Goal: Check status: Check status

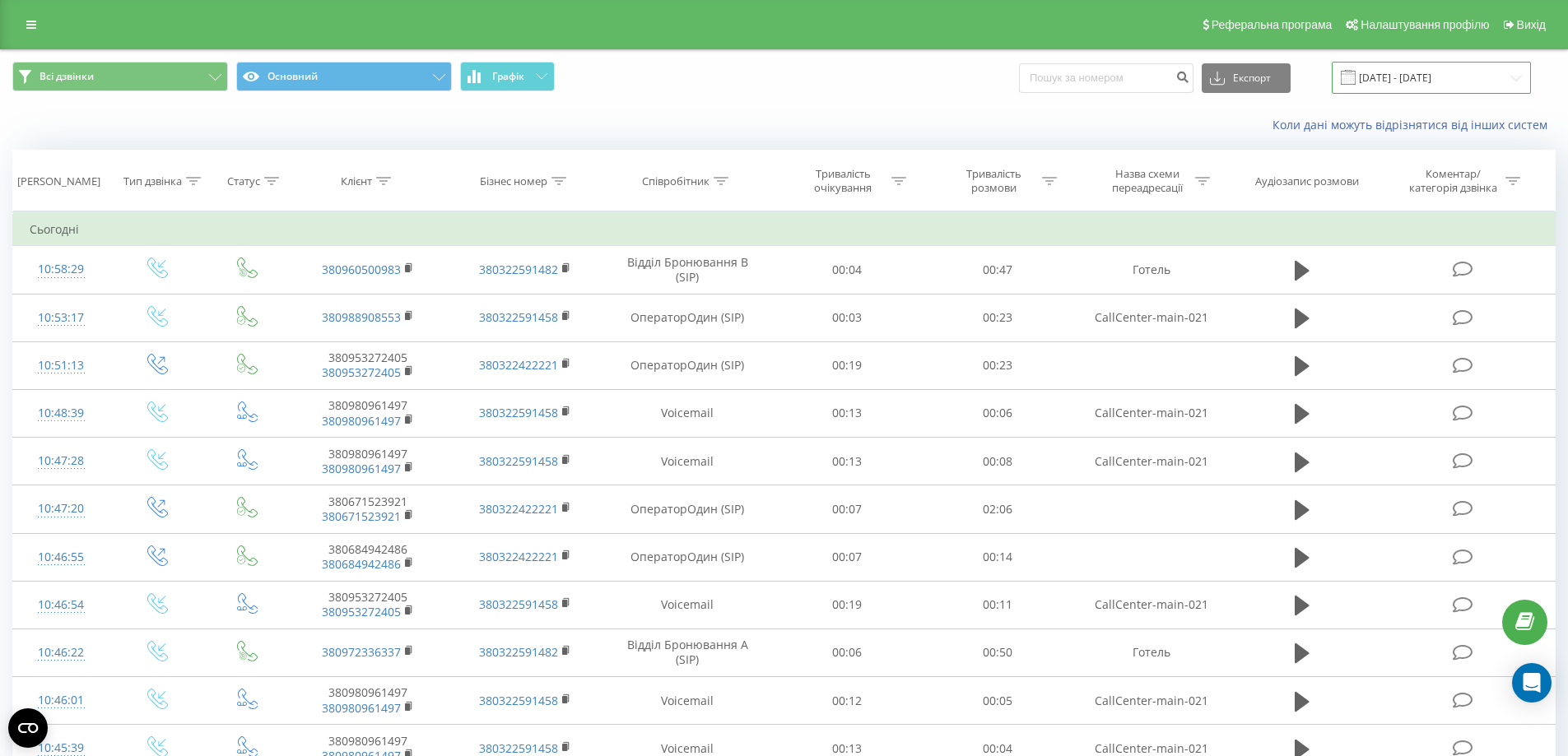
click at [1378, 81] on input "[DATE] - [DATE]" at bounding box center [1431, 77] width 200 height 32
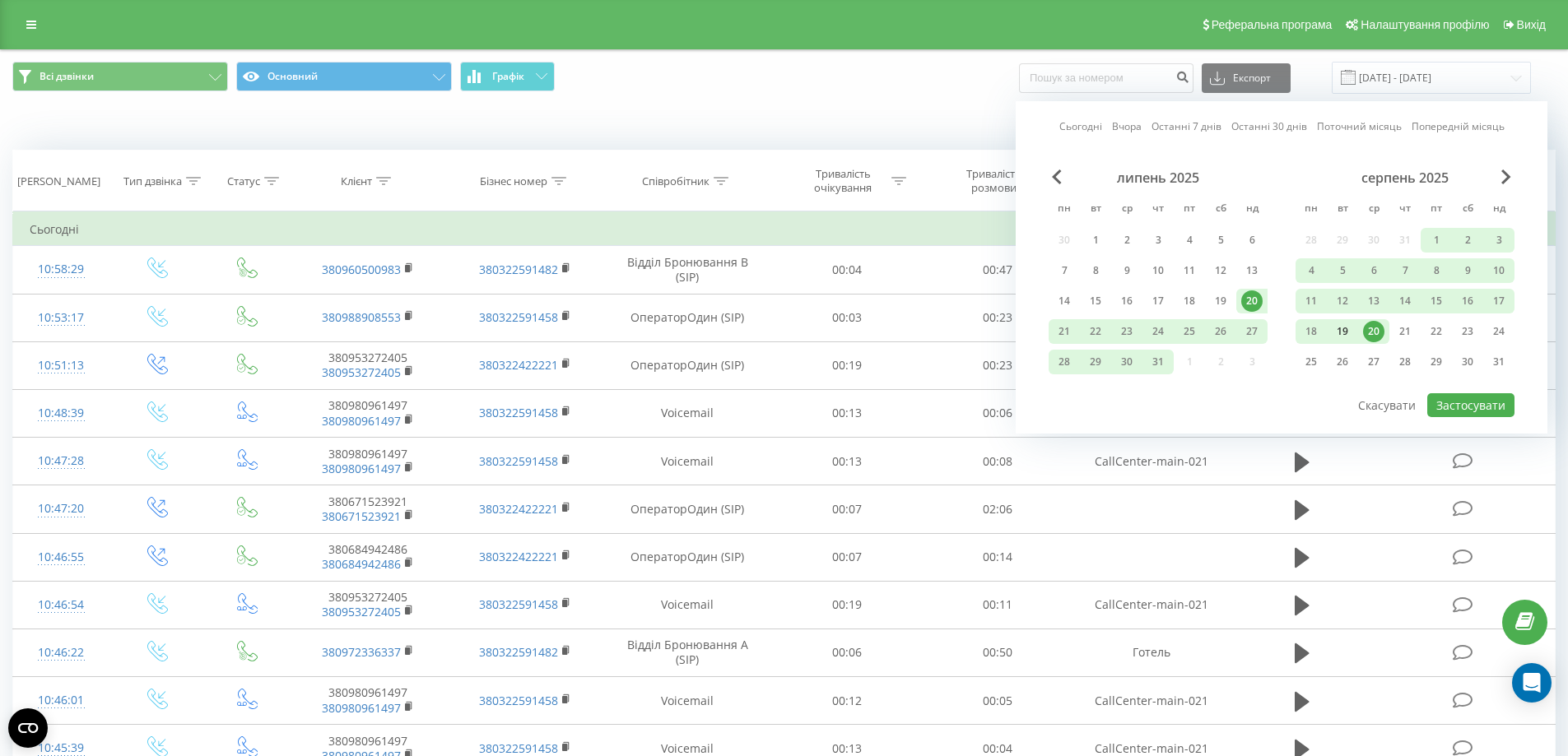
click at [1348, 332] on div "19" at bounding box center [1342, 331] width 21 height 21
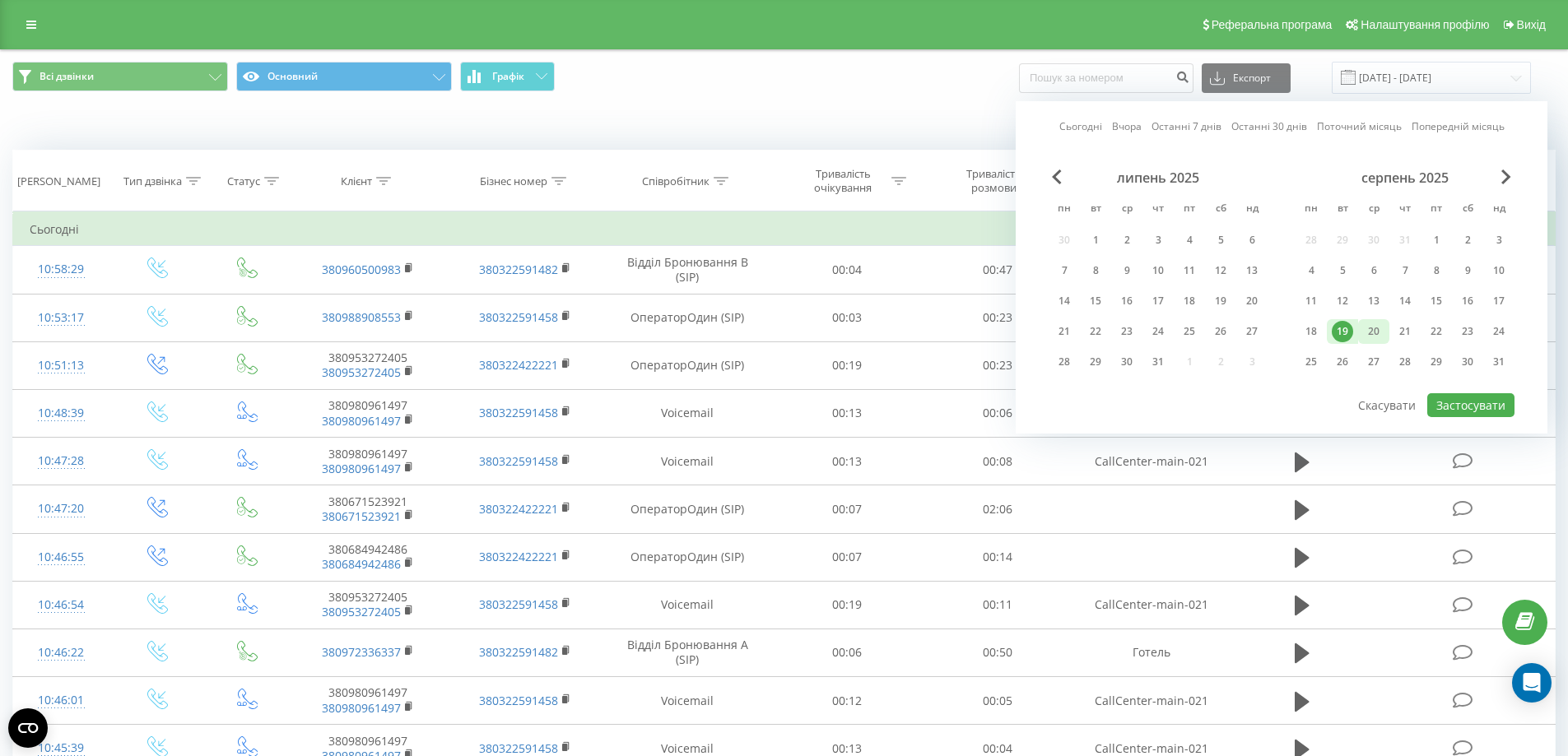
click at [1369, 337] on div "20" at bounding box center [1374, 331] width 21 height 21
click at [1451, 415] on button "Застосувати" at bounding box center [1471, 405] width 87 height 24
type input "[DATE] - [DATE]"
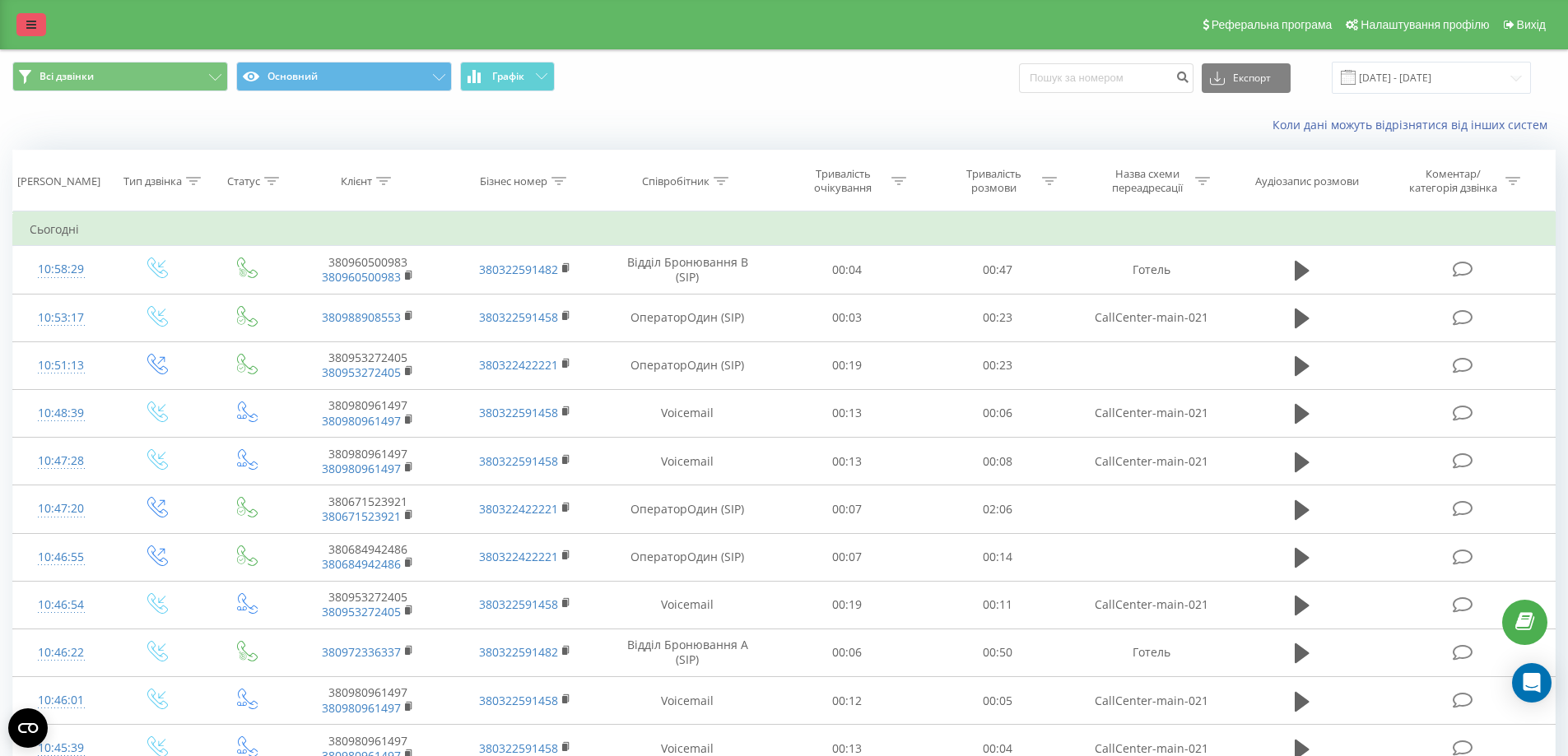
click at [22, 27] on link at bounding box center [31, 24] width 30 height 23
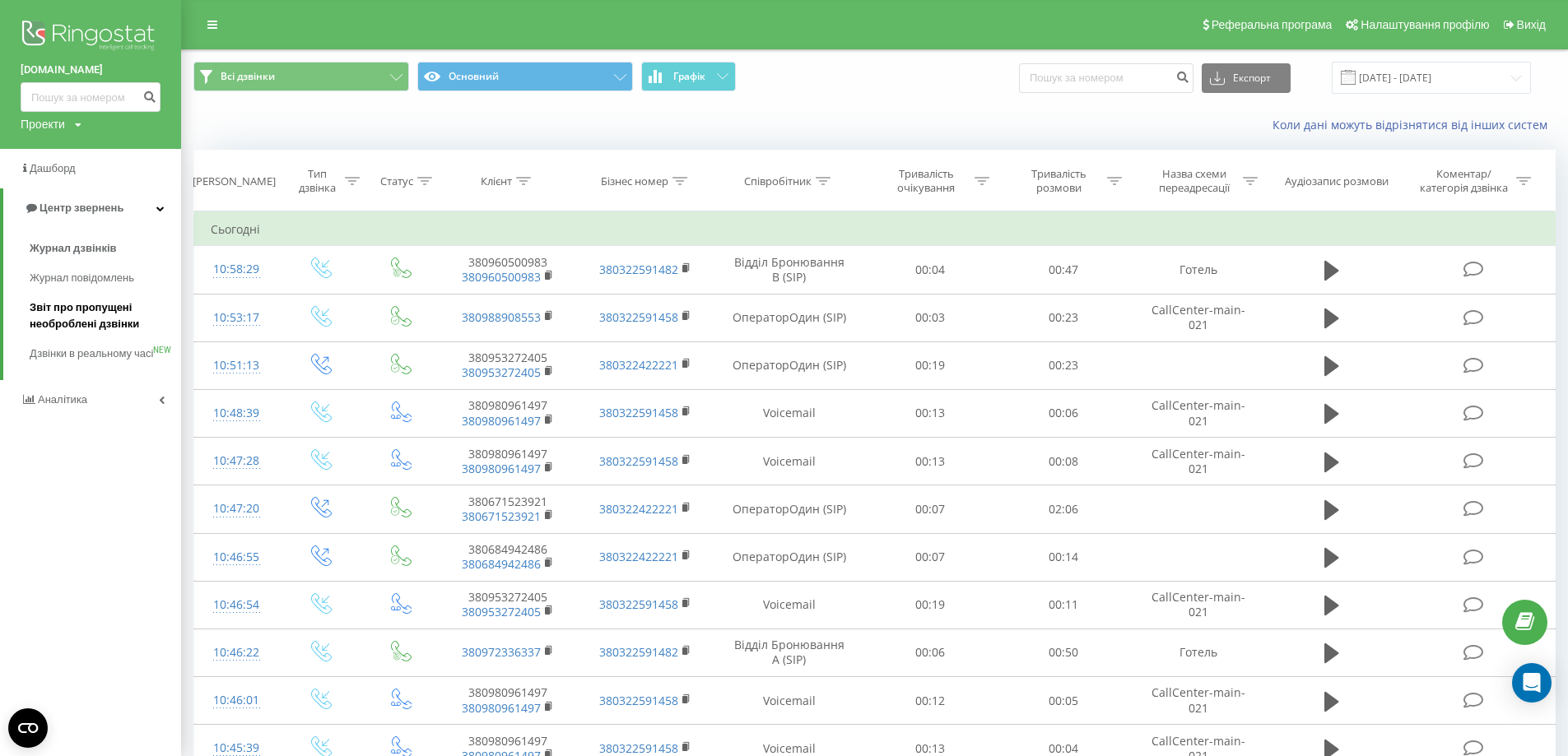
click at [81, 317] on span "Звіт про пропущені необроблені дзвінки" at bounding box center [101, 316] width 143 height 33
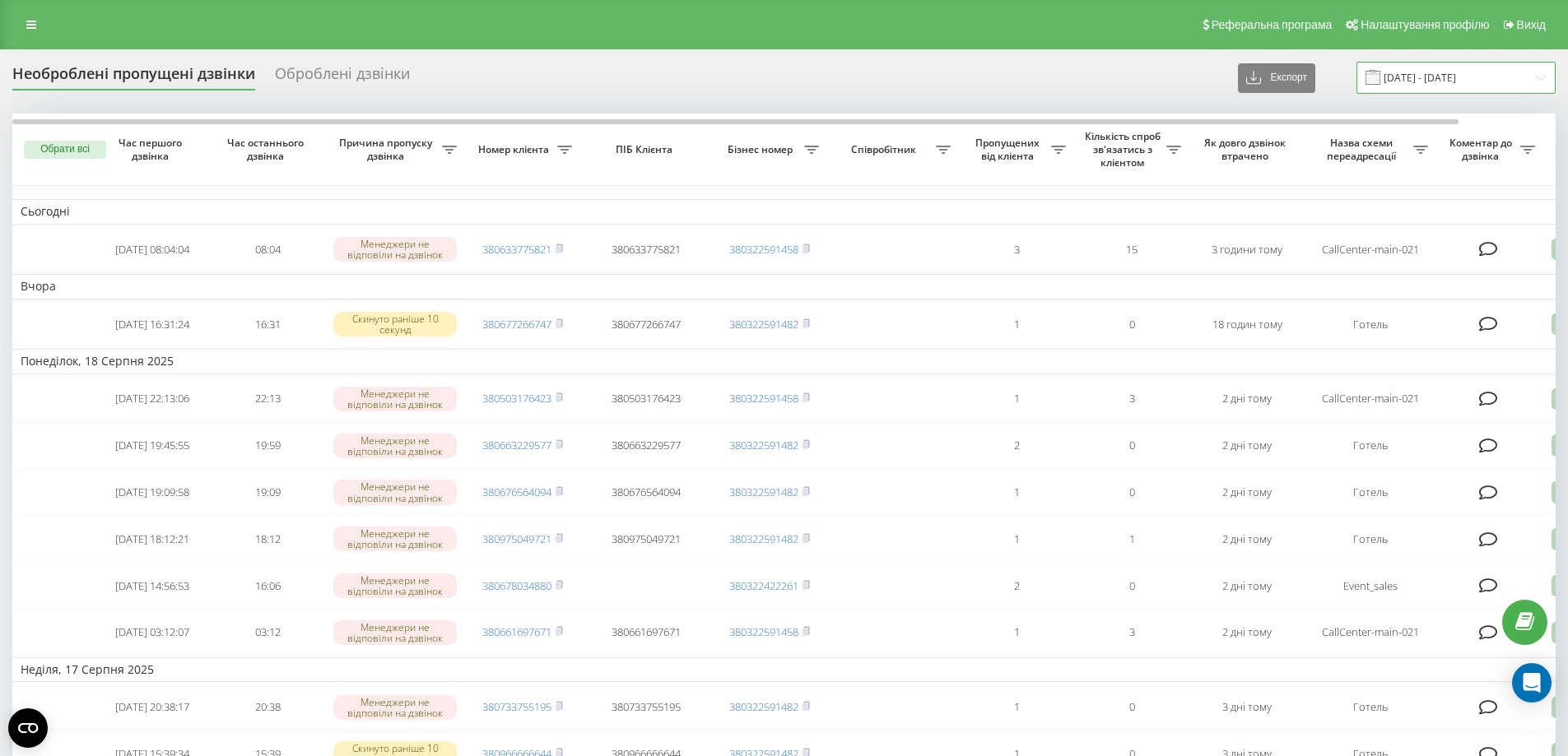
click at [1414, 79] on input "[DATE] - [DATE]" at bounding box center [1456, 77] width 200 height 32
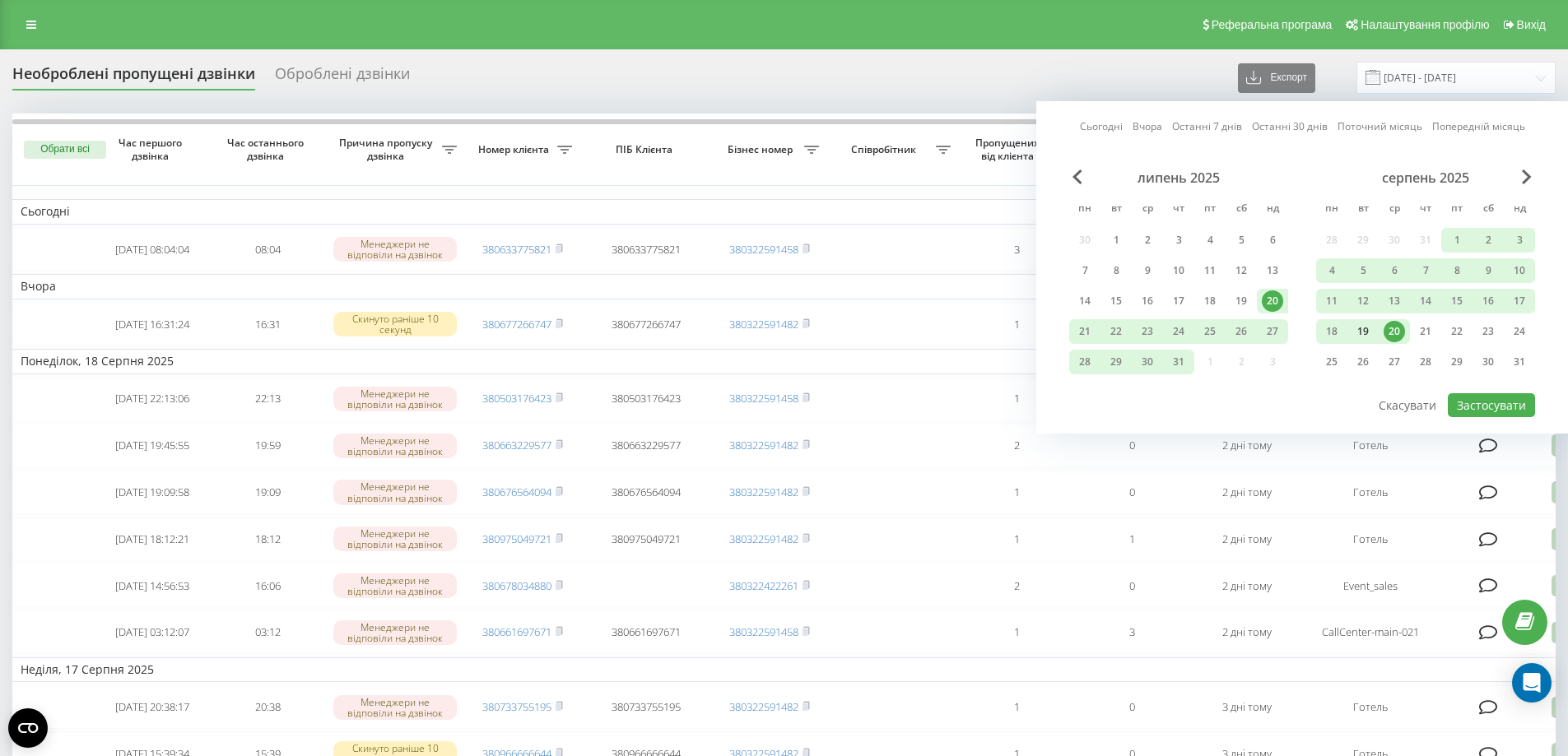
click at [1362, 330] on div "19" at bounding box center [1362, 331] width 21 height 21
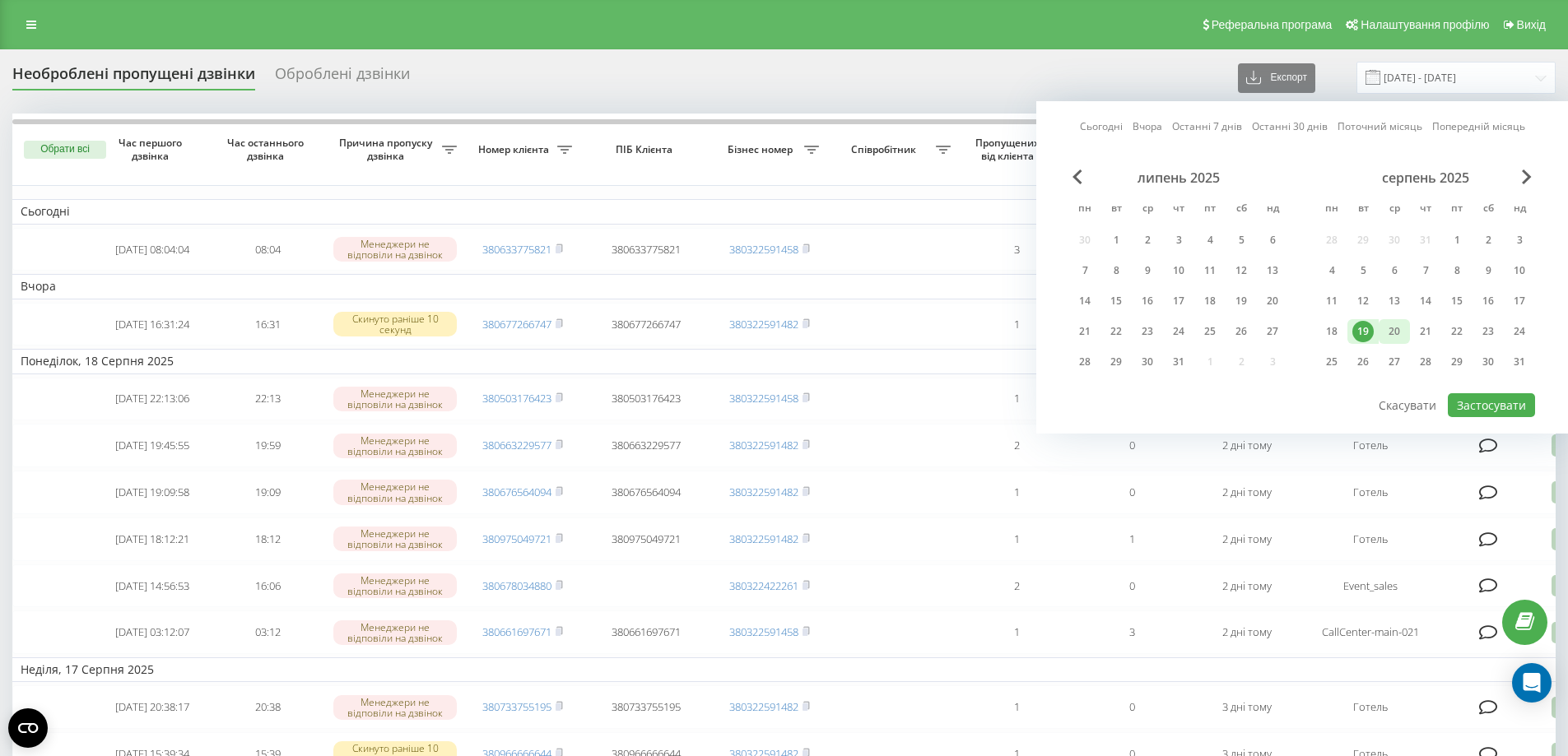
click at [1381, 335] on div "20" at bounding box center [1394, 331] width 32 height 25
click at [1452, 398] on button "Застосувати" at bounding box center [1492, 405] width 87 height 24
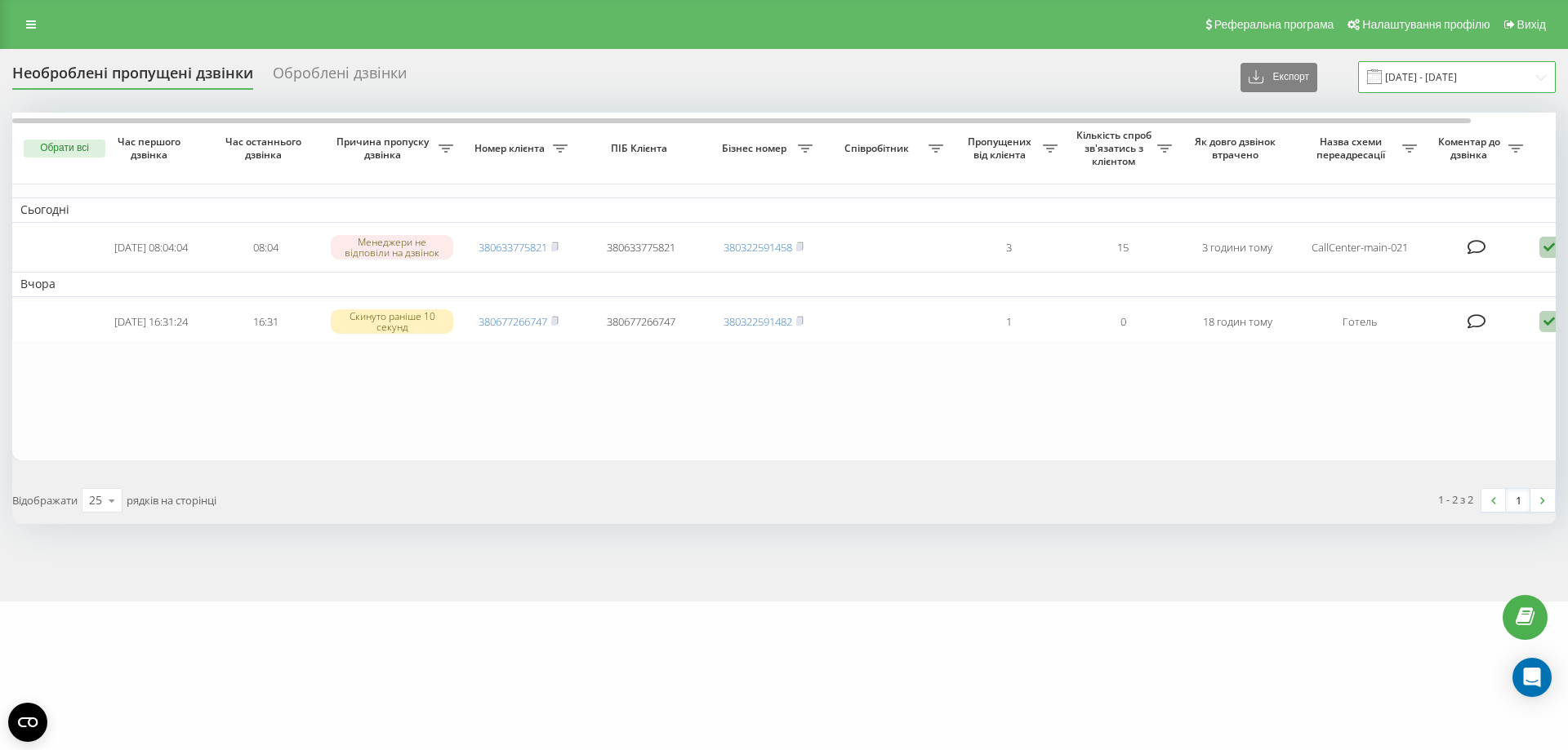
click at [1418, 83] on input "[DATE] - [DATE]" at bounding box center [1457, 76] width 198 height 31
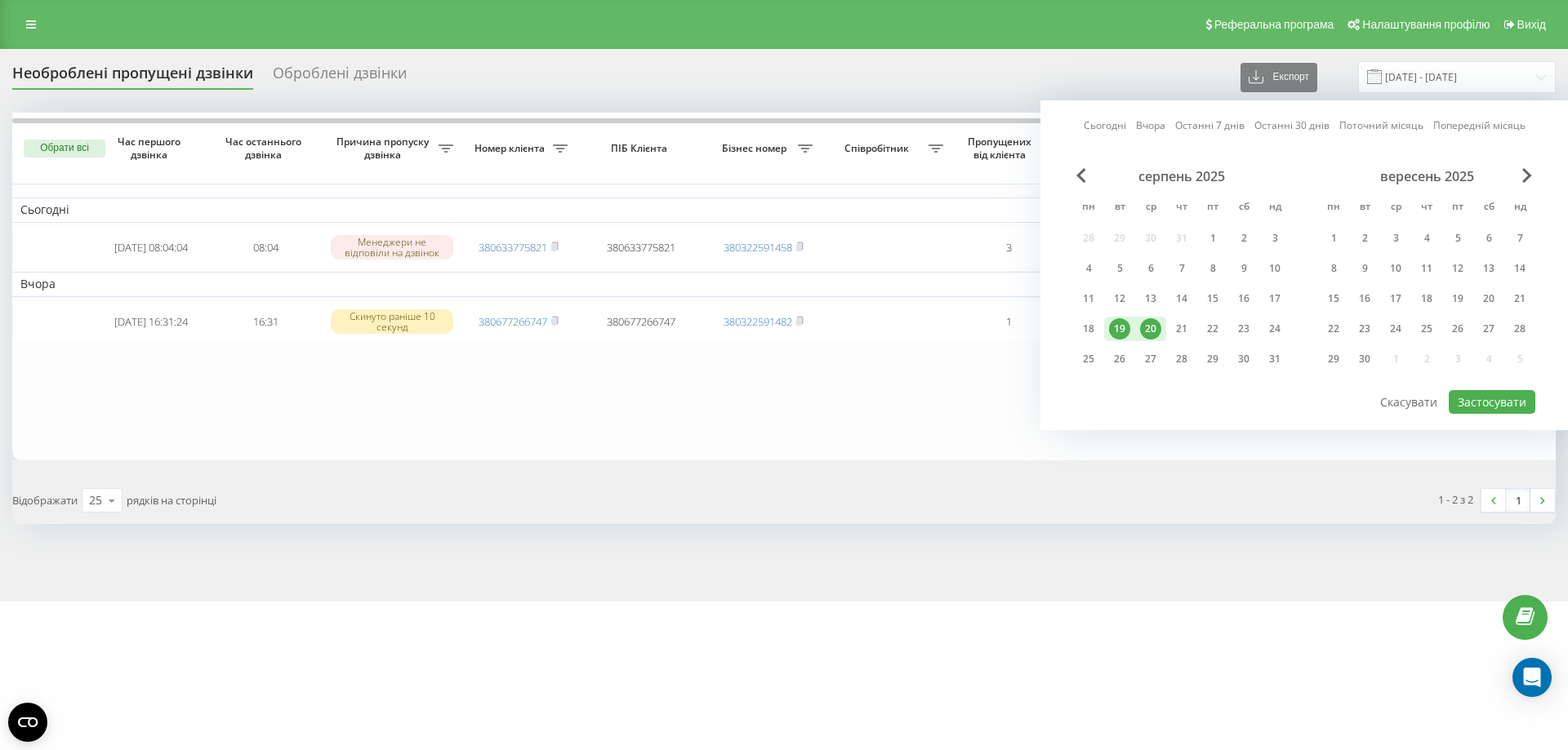
click at [1151, 330] on div "20" at bounding box center [1151, 329] width 21 height 21
click at [1499, 398] on button "Застосувати" at bounding box center [1492, 402] width 87 height 24
type input "20.08.2025 - 20.08.2025"
